Goal: Transaction & Acquisition: Obtain resource

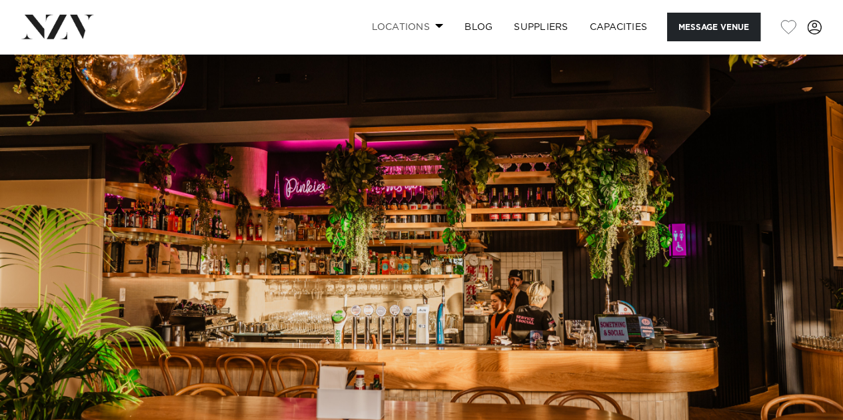
click at [428, 27] on link "Locations" at bounding box center [406, 27] width 93 height 29
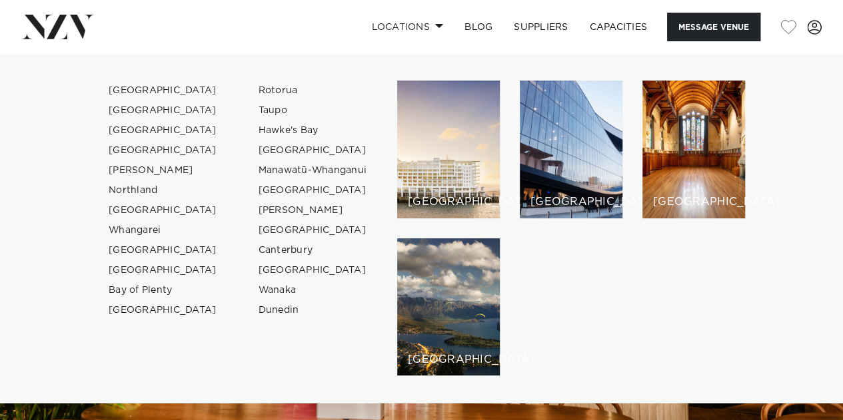
click at [123, 89] on link "[GEOGRAPHIC_DATA]" at bounding box center [163, 91] width 130 height 20
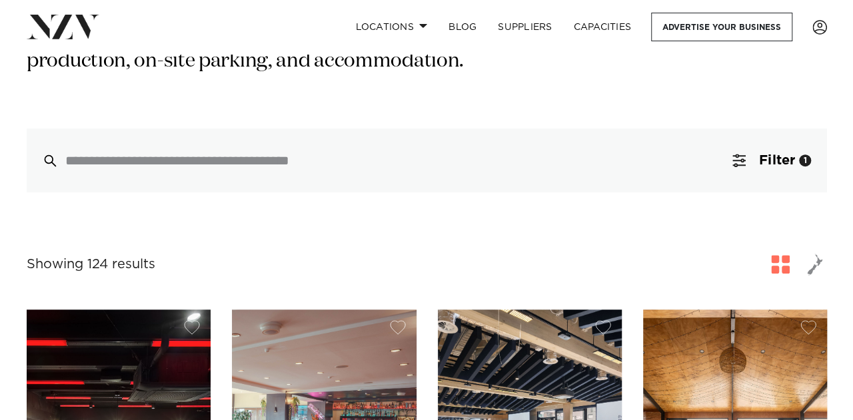
scroll to position [153, 0]
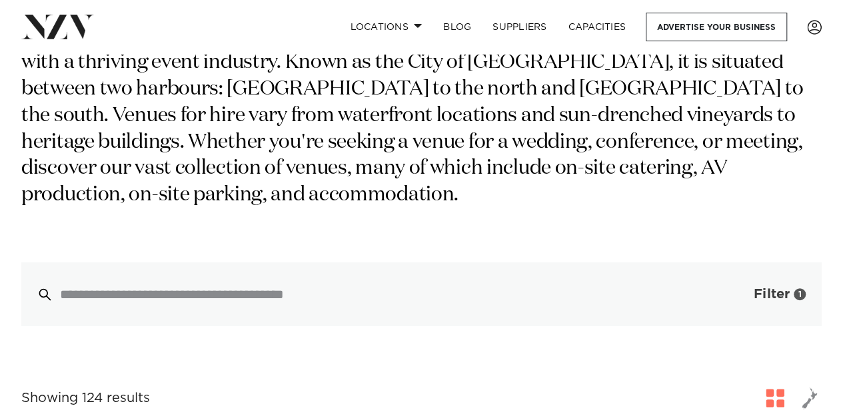
click at [764, 288] on span "Filter" at bounding box center [771, 294] width 36 height 13
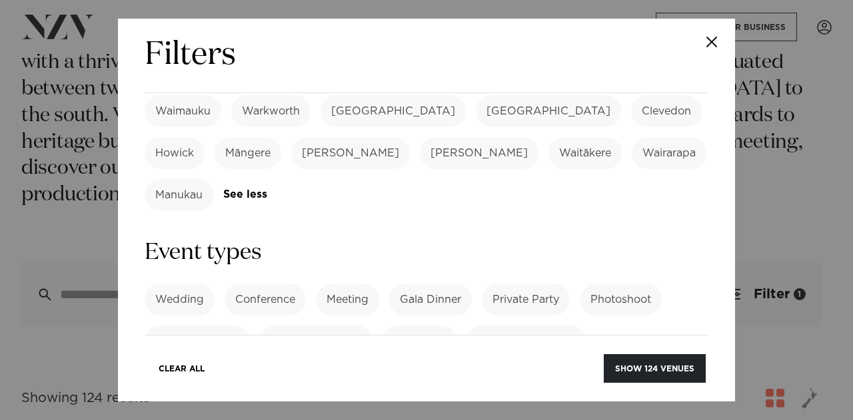
scroll to position [534, 0]
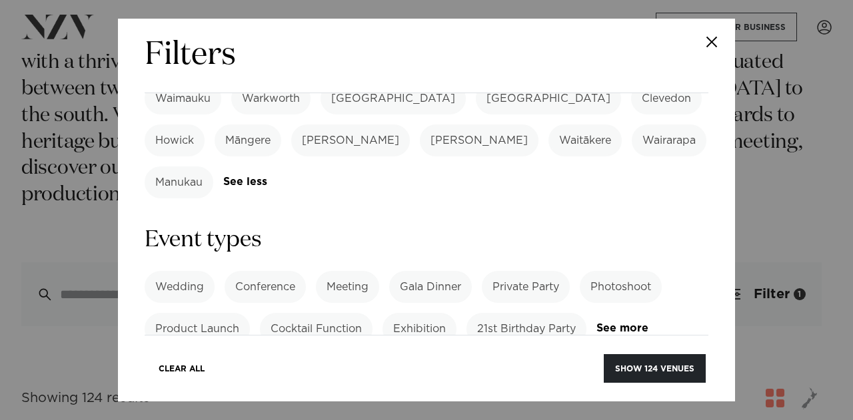
click at [200, 313] on label "Product Launch" at bounding box center [197, 329] width 105 height 32
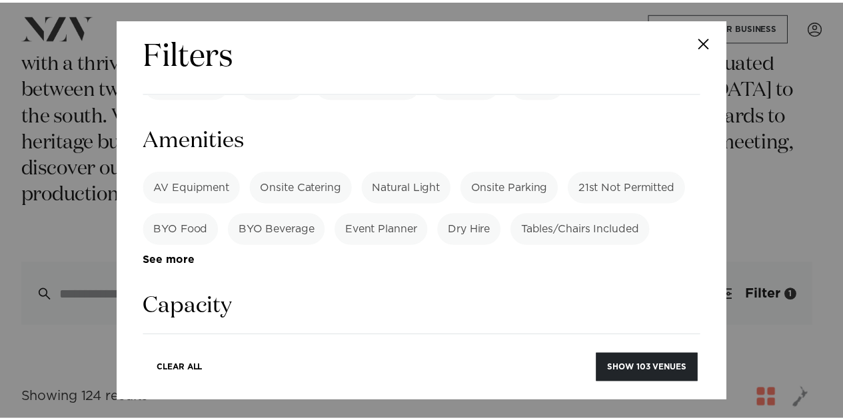
scroll to position [990, 0]
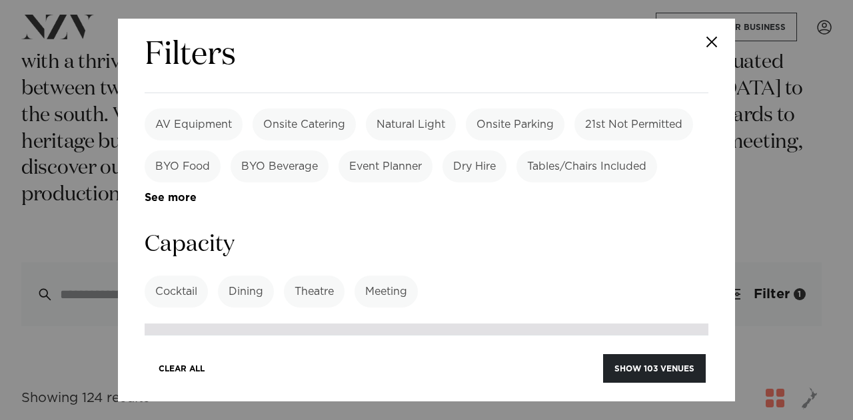
click at [209, 324] on input "number" at bounding box center [427, 342] width 564 height 36
type input "**"
click at [606, 354] on button "Show 55 venues" at bounding box center [655, 368] width 99 height 29
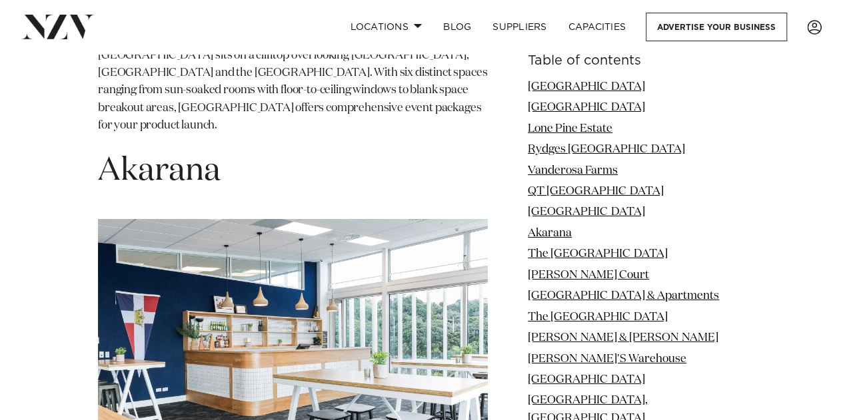
scroll to position [4907, 0]
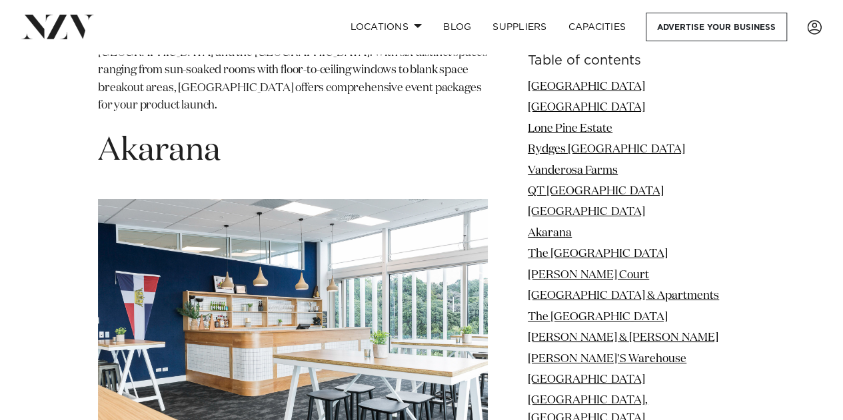
drag, startPoint x: 845, startPoint y: 33, endPoint x: 852, endPoint y: 127, distance: 94.8
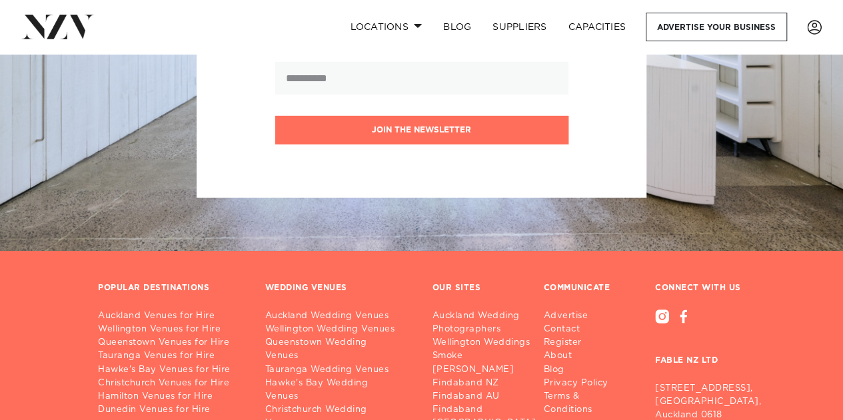
scroll to position [17455, 0]
